Goal: Use online tool/utility

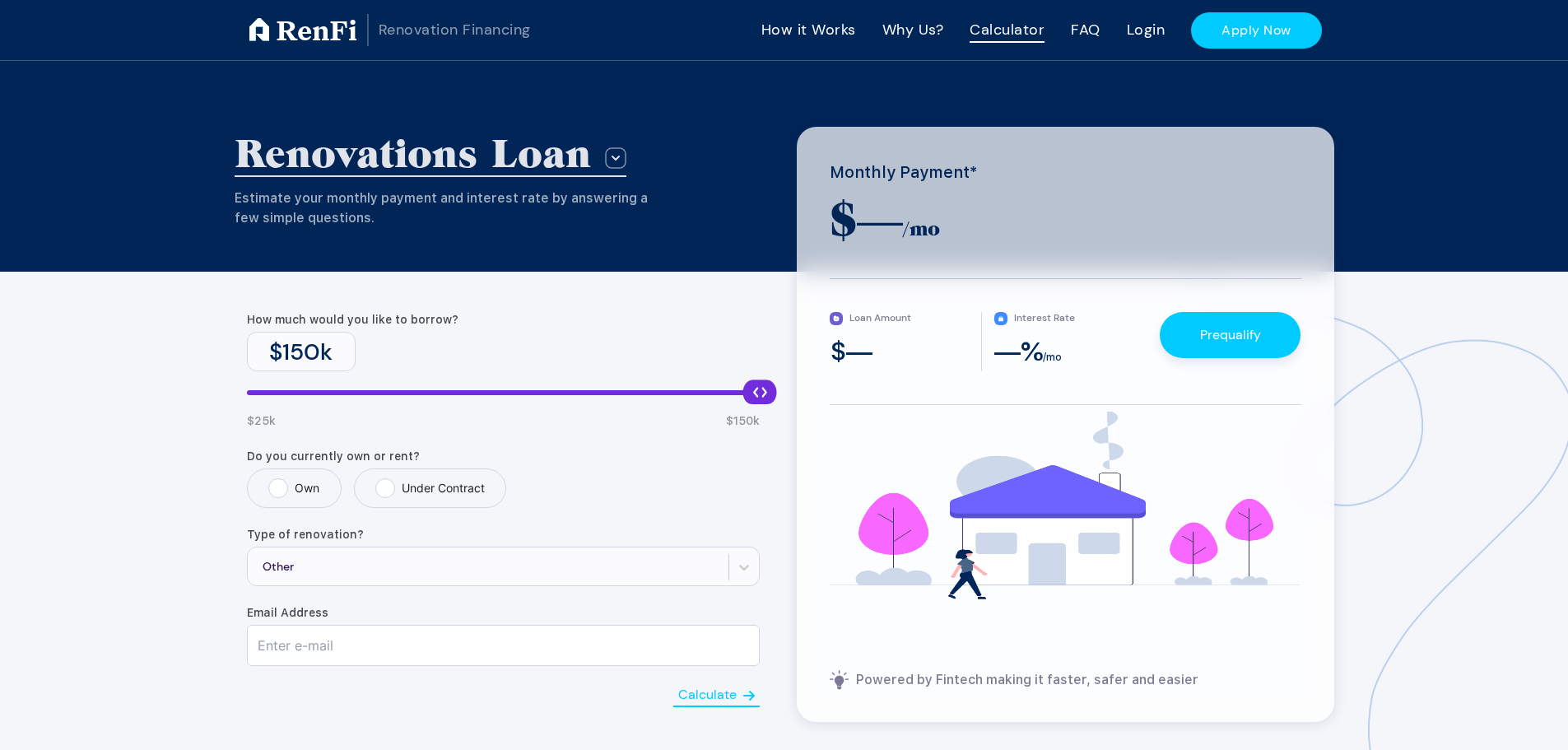
click at [308, 360] on div "$ 150 k" at bounding box center [302, 351] width 109 height 39
click at [311, 353] on div "$ 150 k" at bounding box center [302, 351] width 109 height 39
click at [301, 350] on div "$ 150 k" at bounding box center [302, 351] width 109 height 39
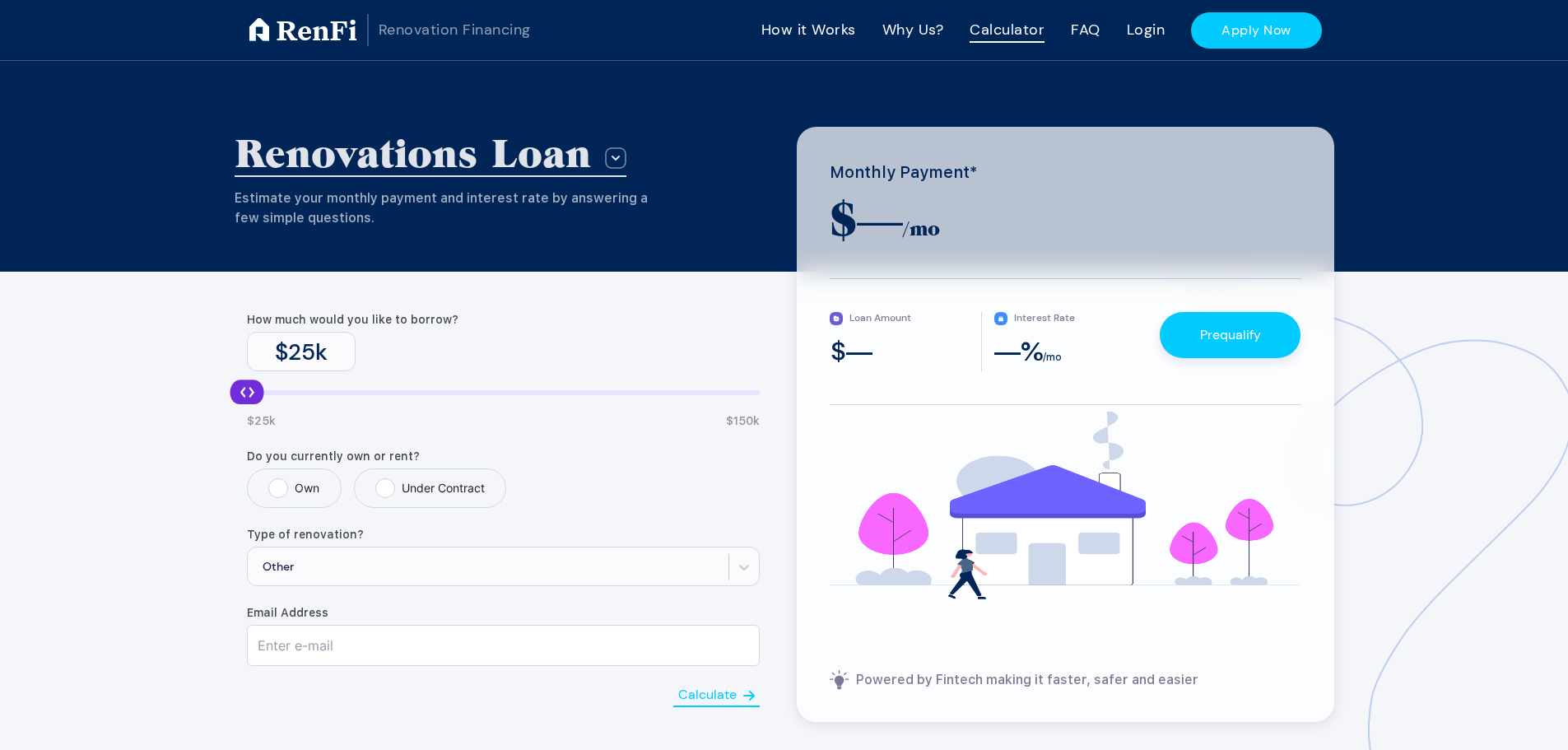
drag, startPoint x: 759, startPoint y: 398, endPoint x: 217, endPoint y: 407, distance: 542.1
click at [217, 407] on div "Renovations Loan Group 23 Estimate your monthly payment and interest rate by an…" at bounding box center [784, 457] width 1568 height 793
click at [302, 354] on div "$ 25 k" at bounding box center [302, 351] width 109 height 39
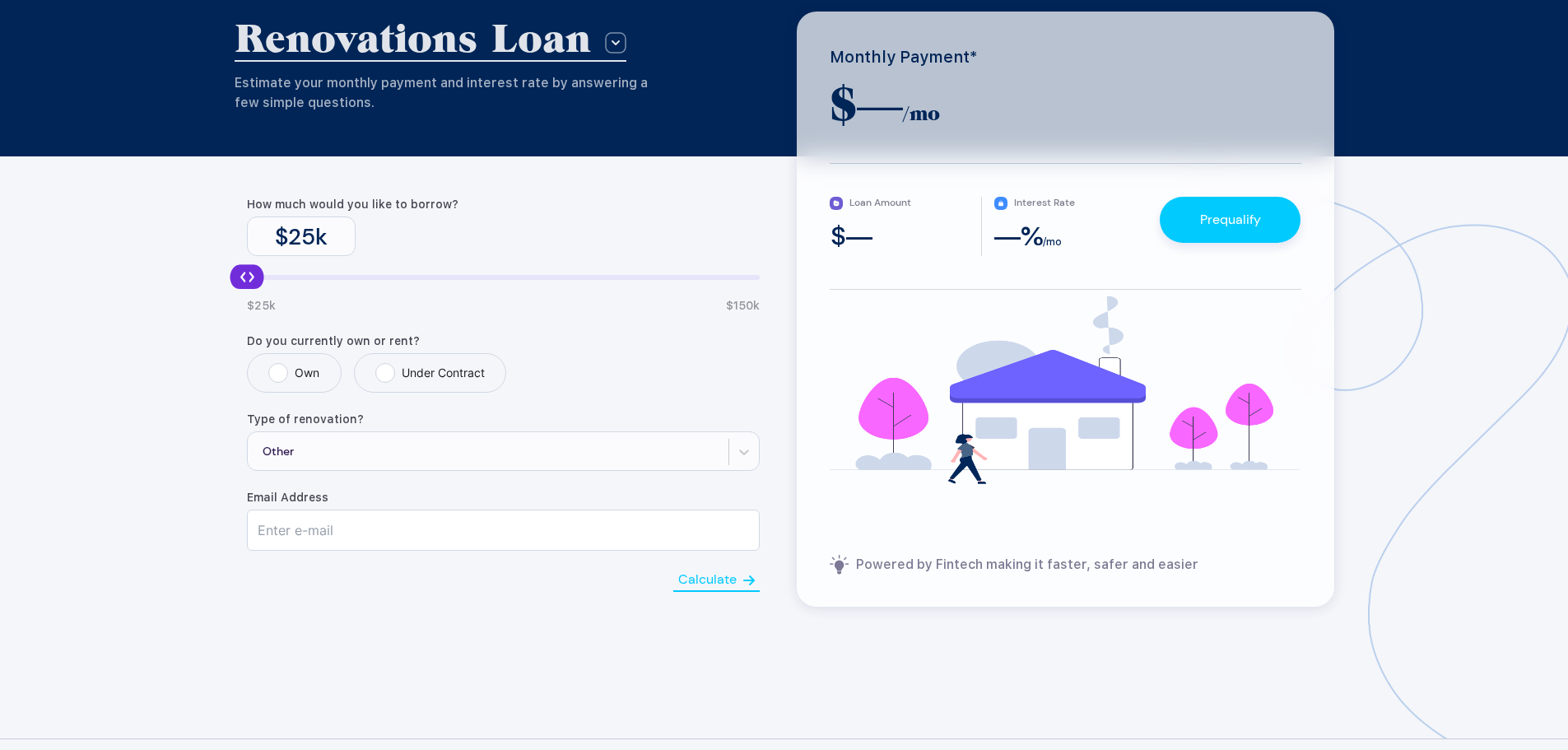
scroll to position [165, 0]
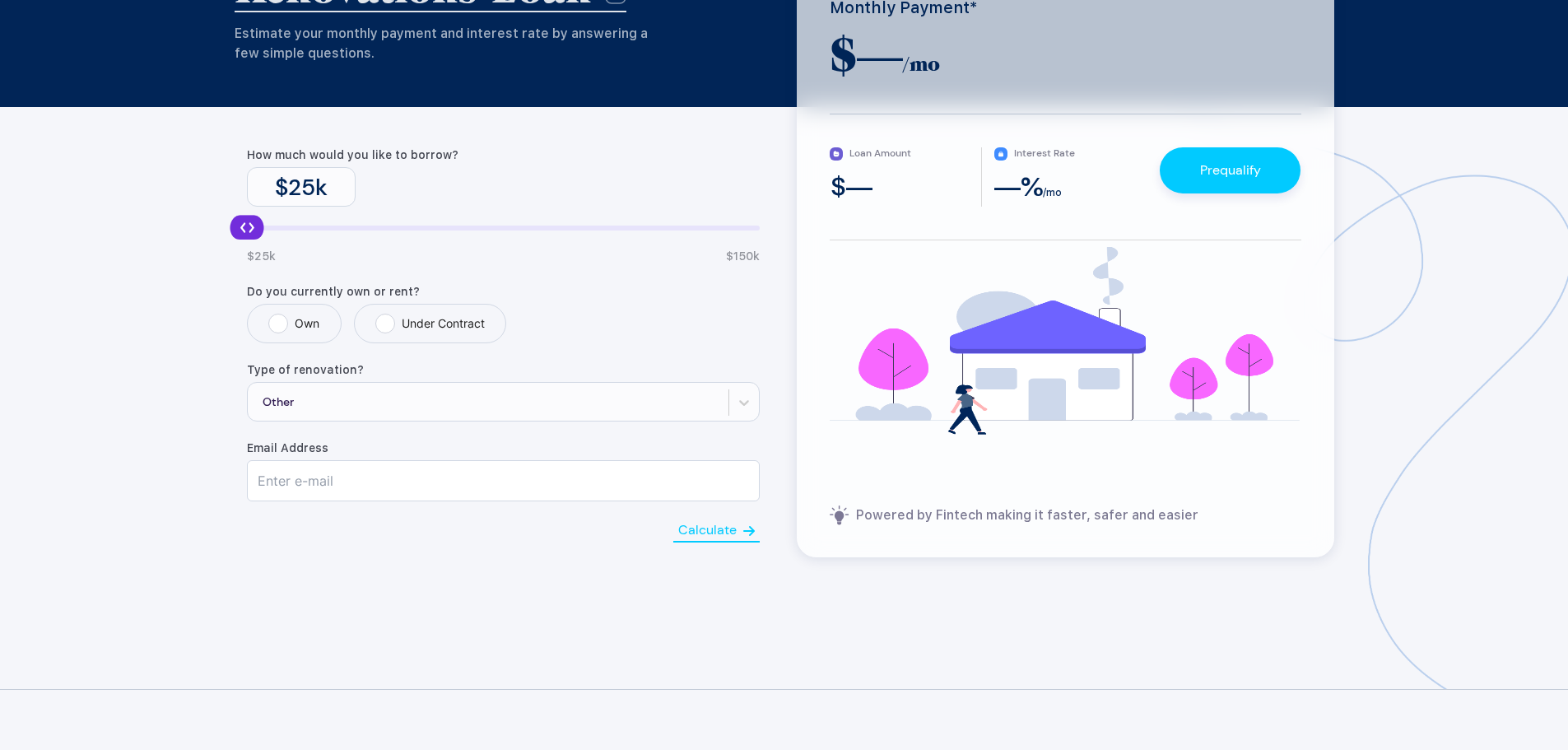
click at [393, 328] on label "Under Contract" at bounding box center [429, 323] width 109 height 20
click at [386, 324] on input "Under Contract" at bounding box center [380, 318] width 11 height 11
radio input "true"
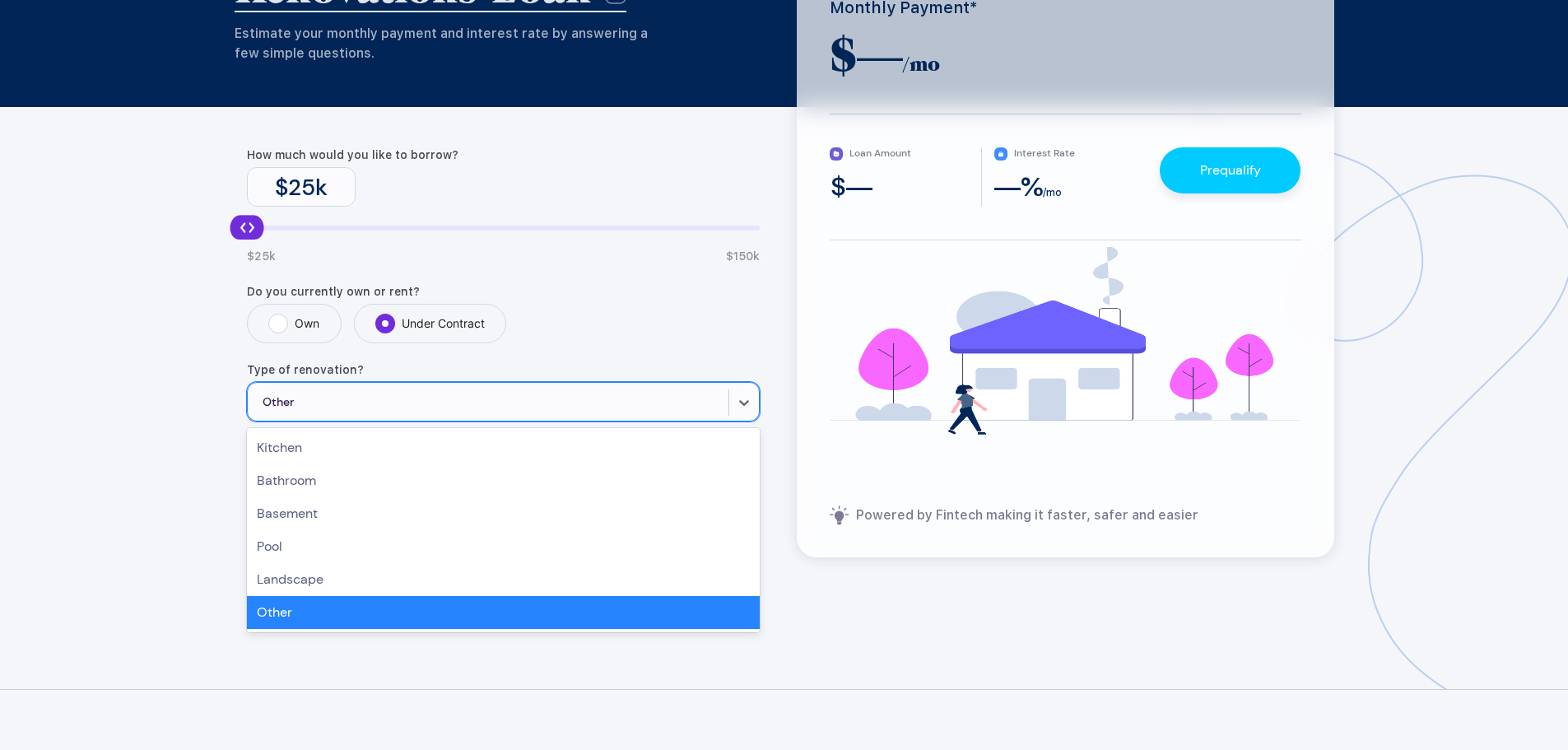
click at [397, 388] on div "Other" at bounding box center [488, 402] width 480 height 39
click at [370, 611] on div "Other" at bounding box center [504, 611] width 513 height 33
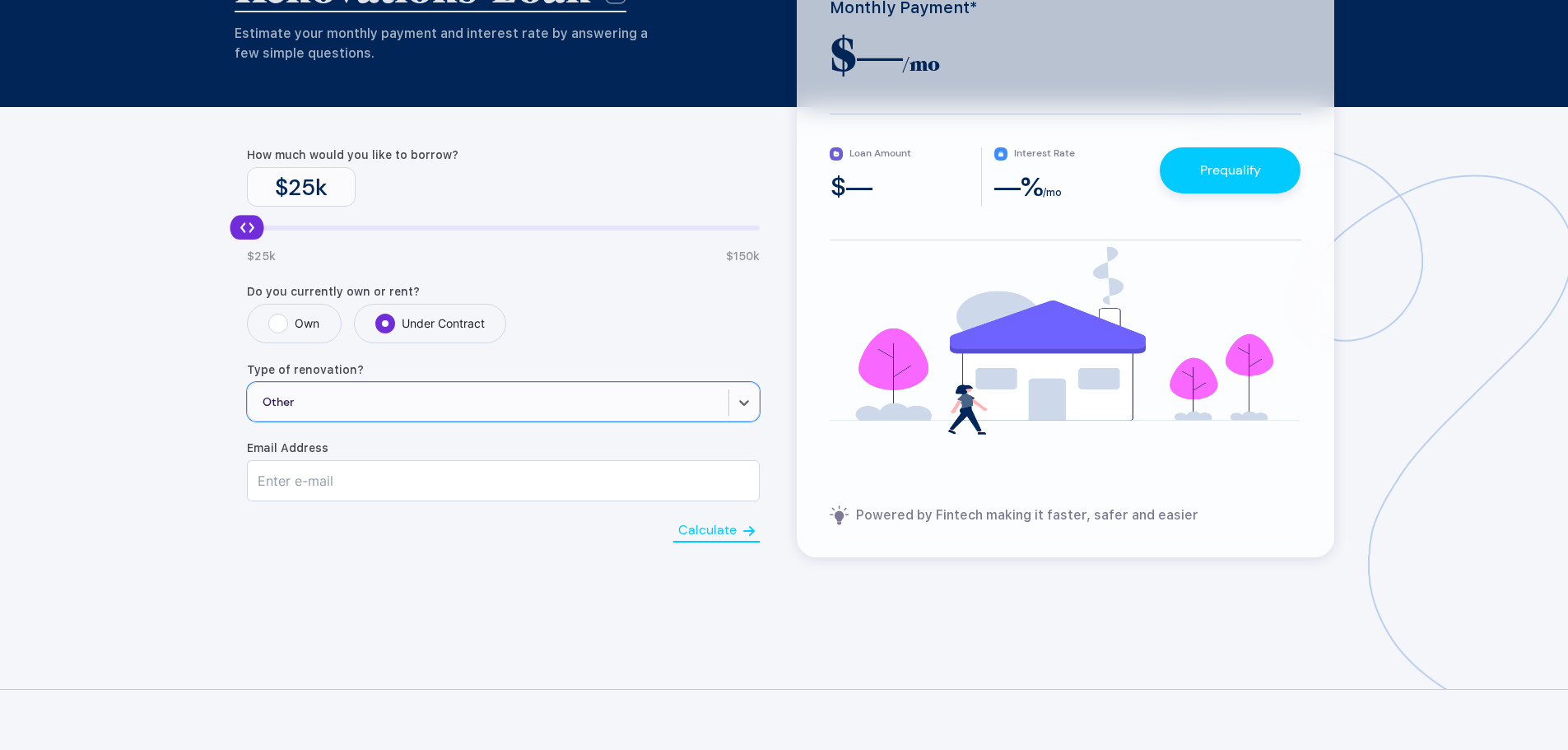
click at [699, 535] on button "Calculate" at bounding box center [716, 531] width 86 height 23
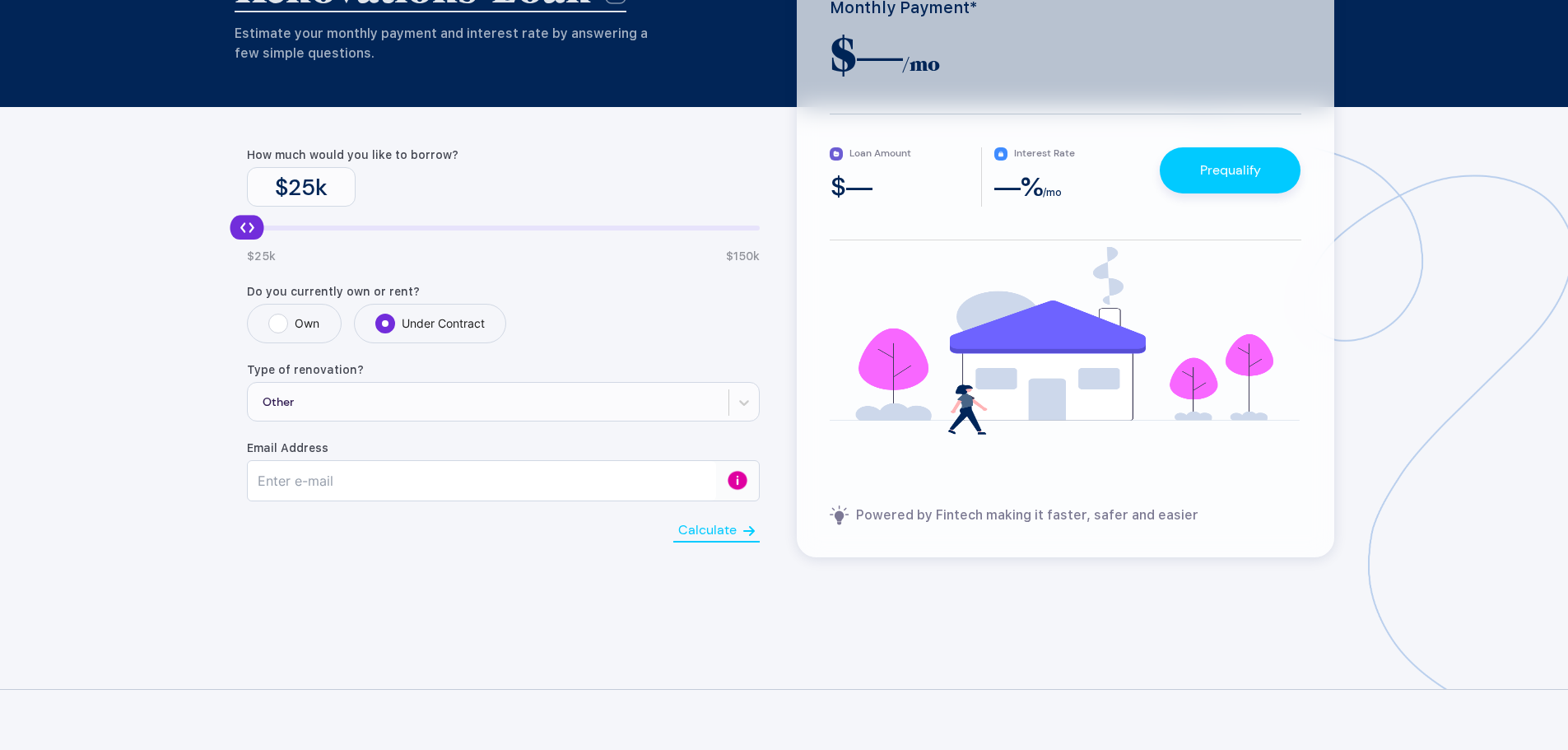
scroll to position [0, 0]
